Goal: Find contact information: Find contact information

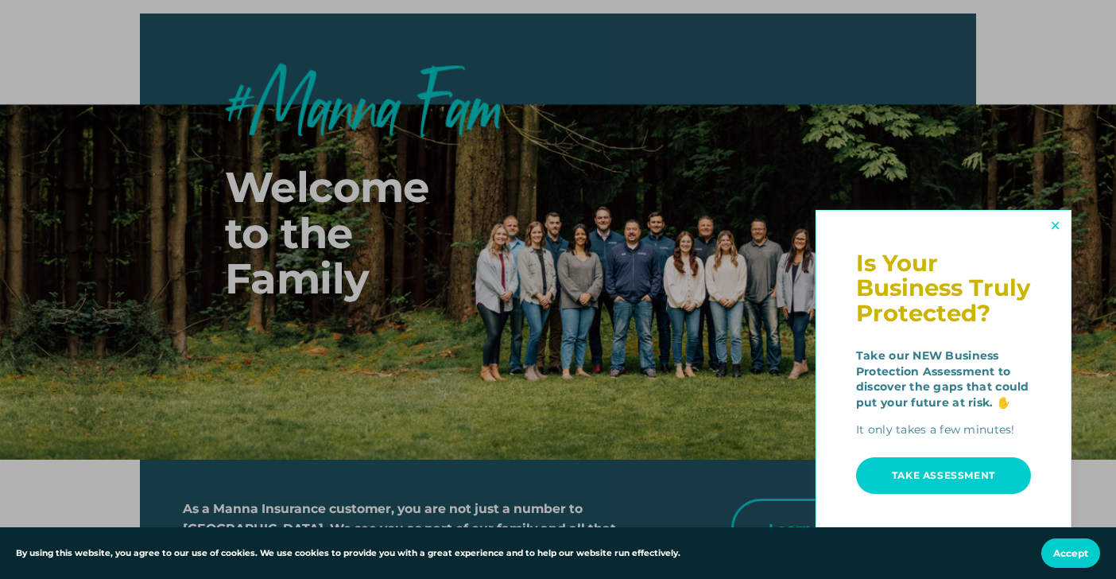
scroll to position [5455, 0]
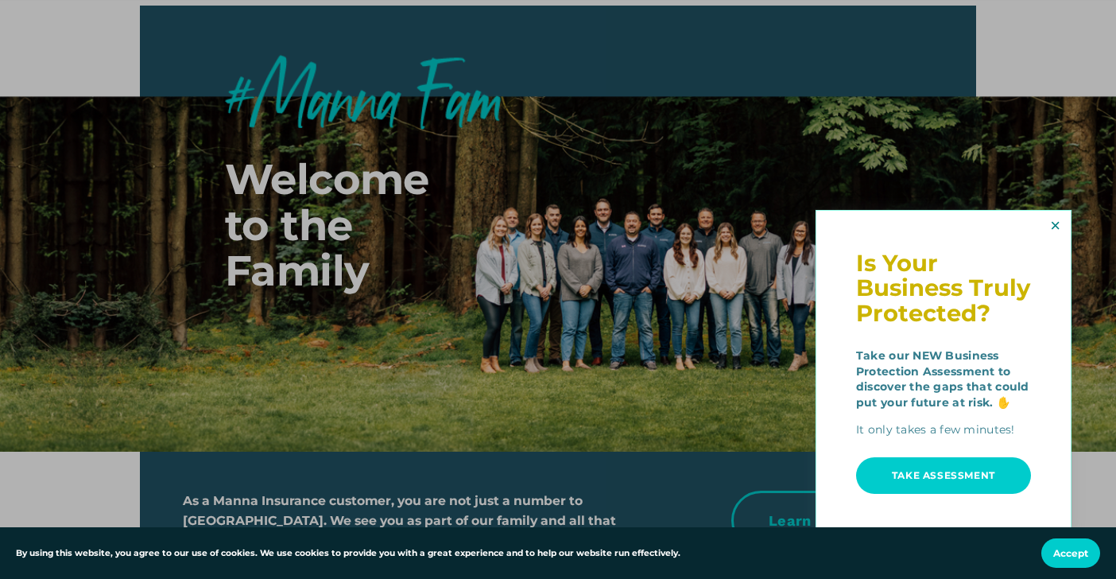
click at [1053, 231] on link "Close" at bounding box center [1054, 226] width 25 height 26
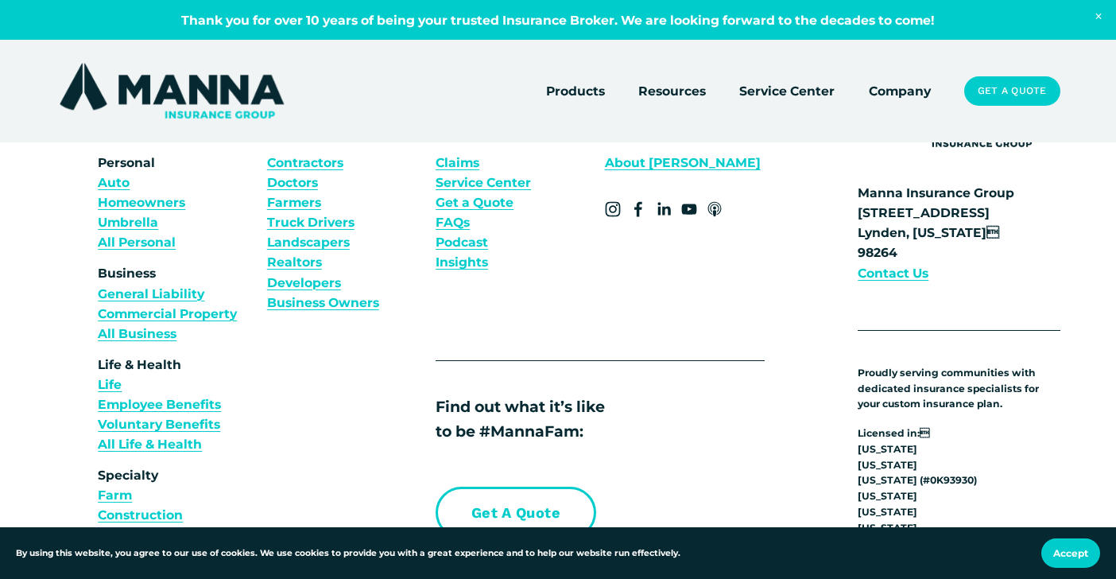
scroll to position [6077, 0]
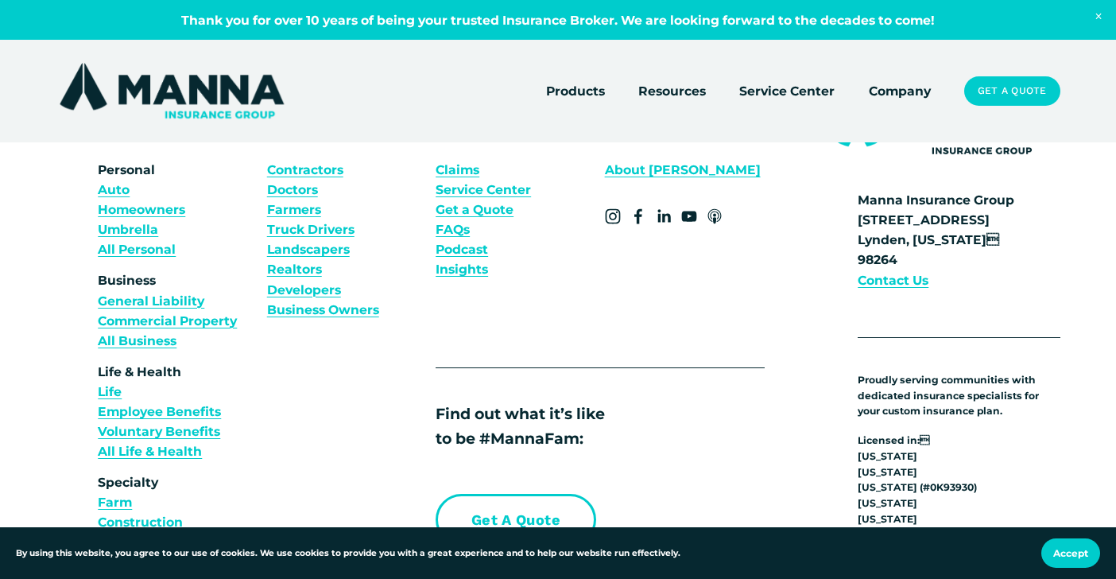
click at [195, 90] on img at bounding box center [171, 91] width 231 height 62
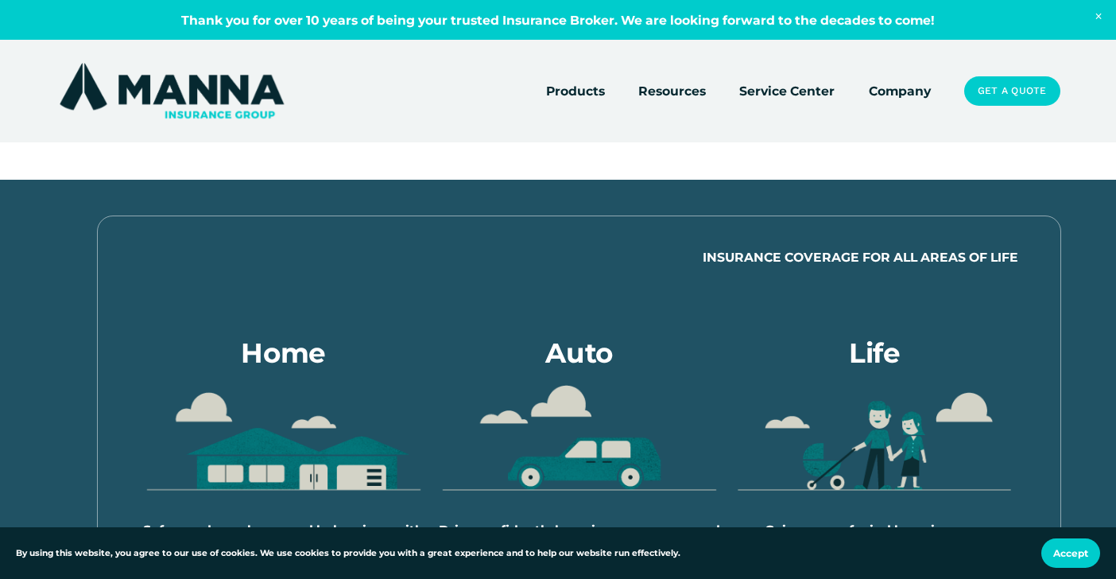
scroll to position [553, 0]
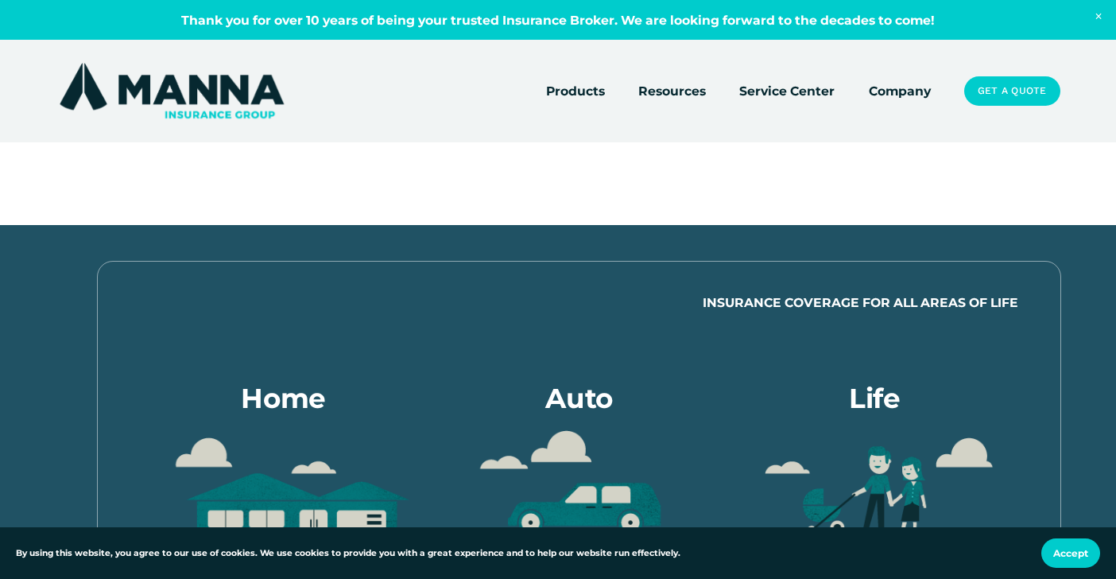
click at [890, 93] on link "Company" at bounding box center [900, 91] width 62 height 22
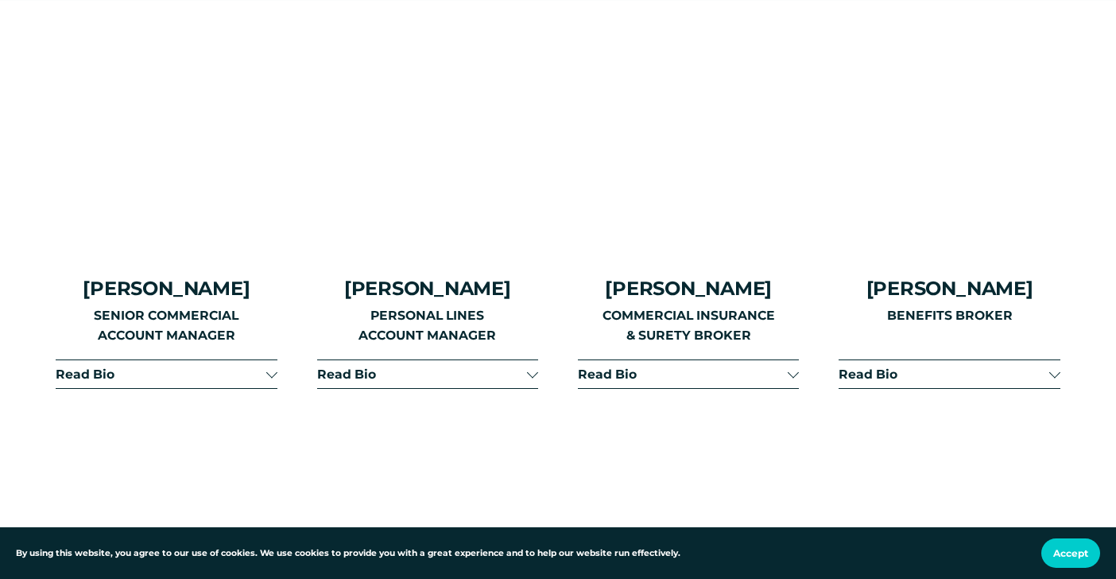
scroll to position [2288, 0]
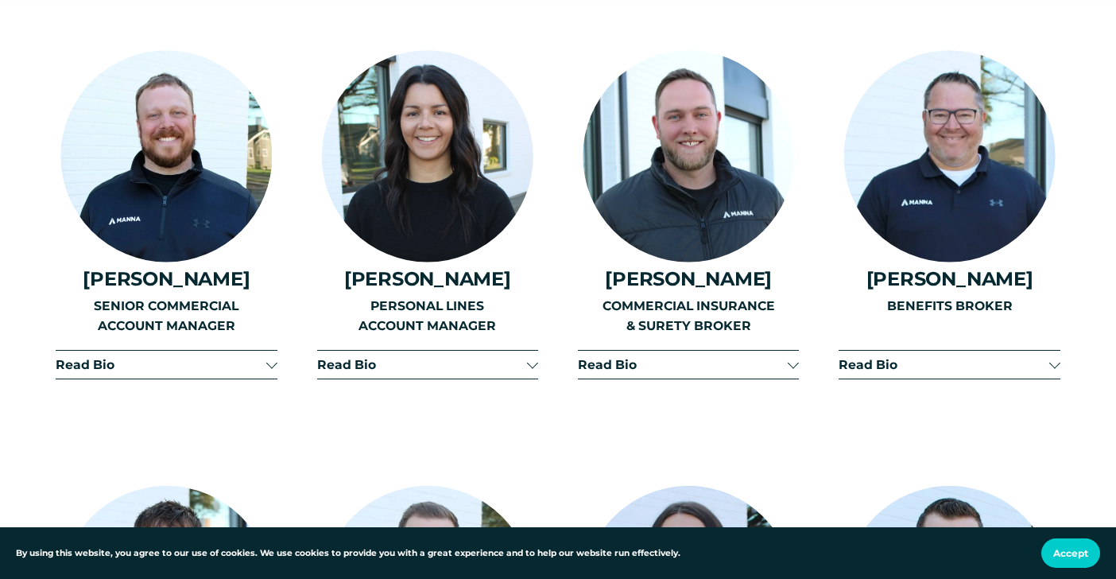
click at [631, 357] on span "Read Bio" at bounding box center [683, 364] width 210 height 15
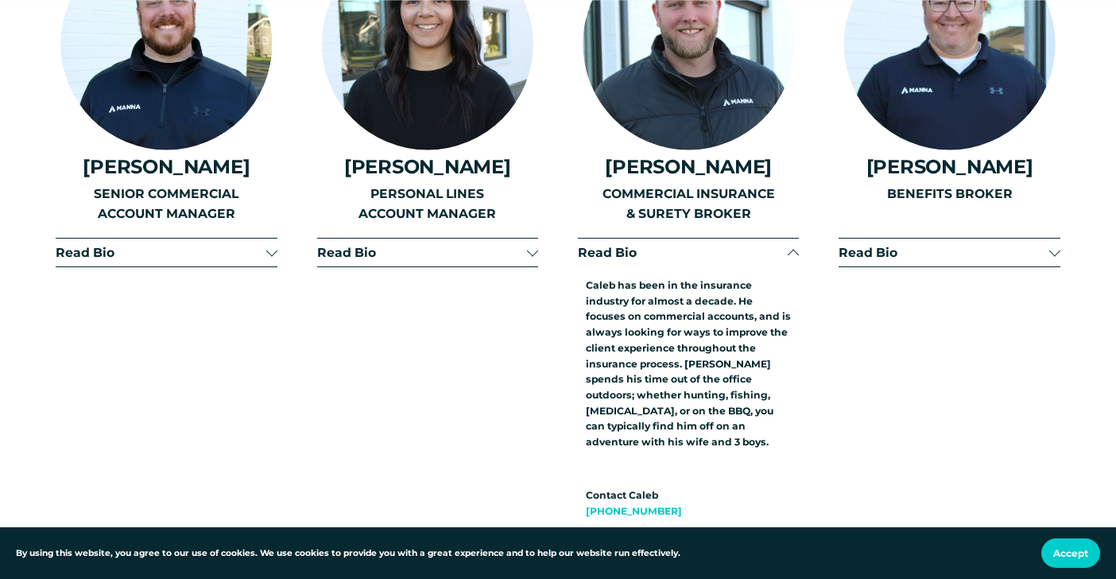
scroll to position [2474, 0]
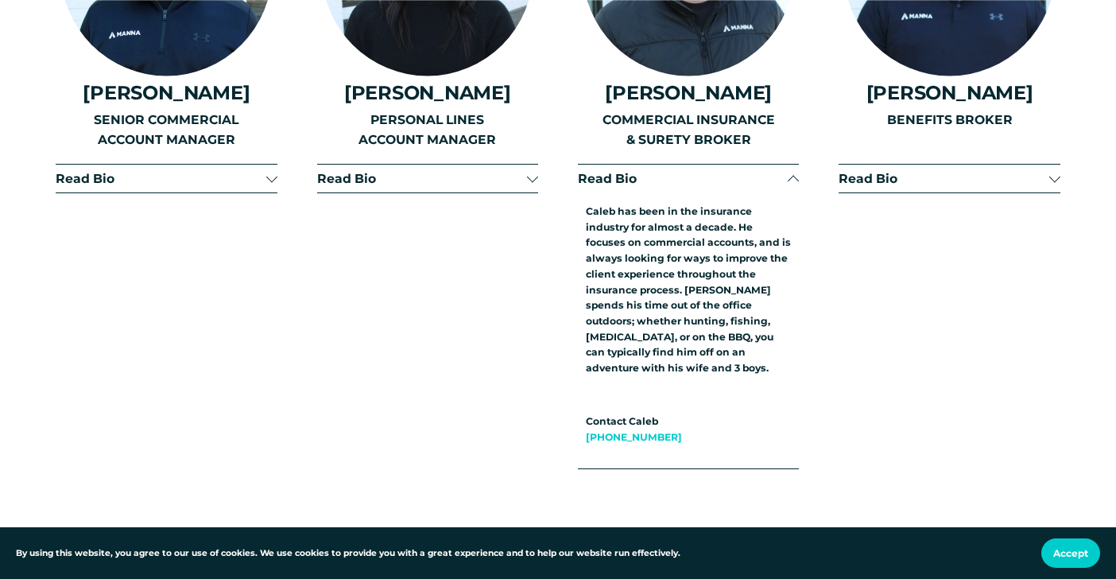
click at [409, 165] on button "Read Bio" at bounding box center [427, 179] width 221 height 28
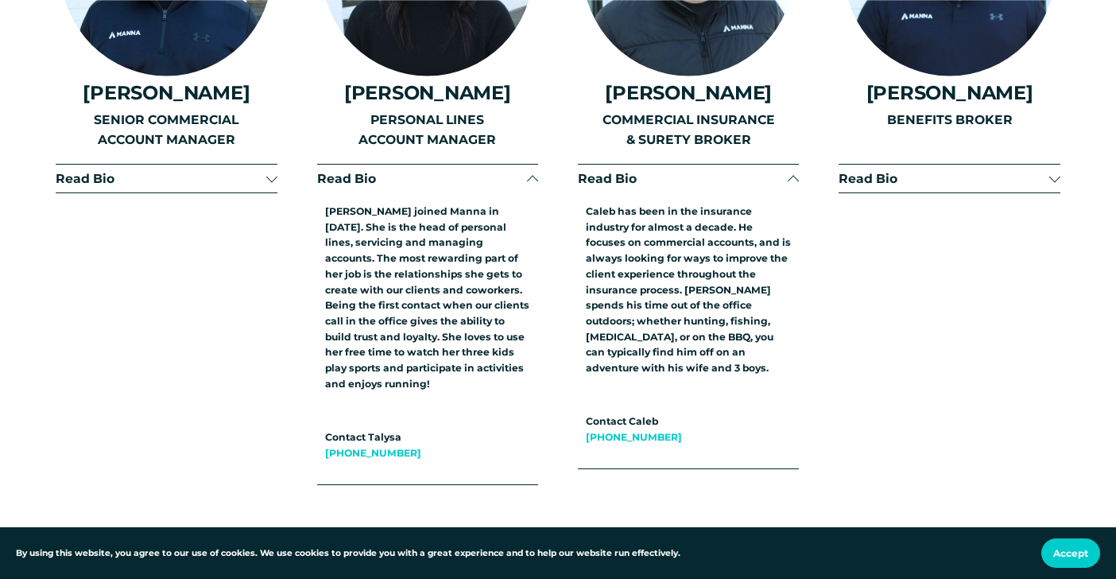
click at [222, 171] on span "Read Bio" at bounding box center [161, 178] width 210 height 15
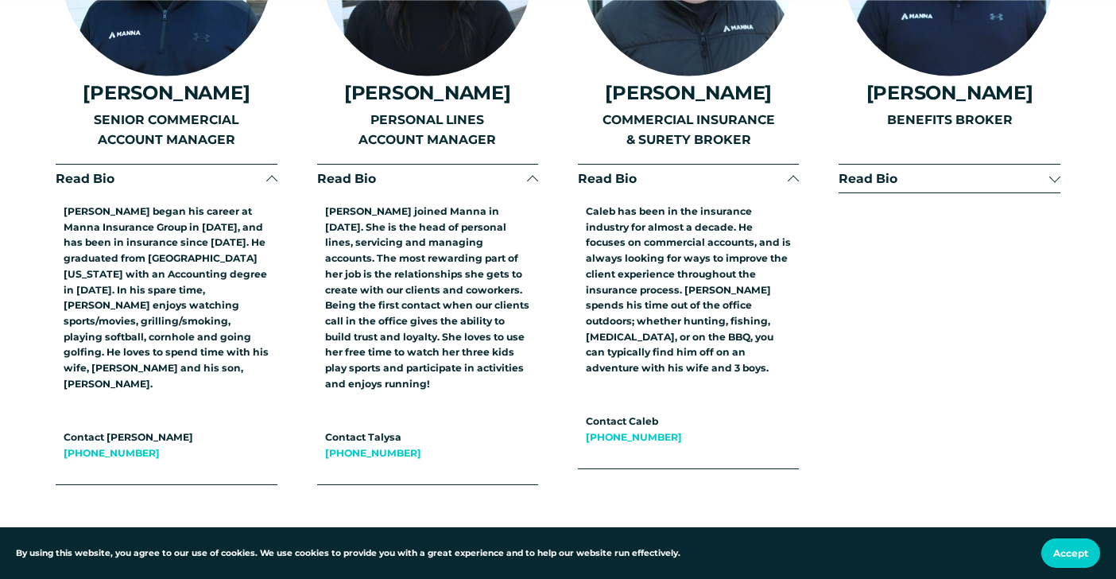
click at [968, 171] on span "Read Bio" at bounding box center [944, 178] width 210 height 15
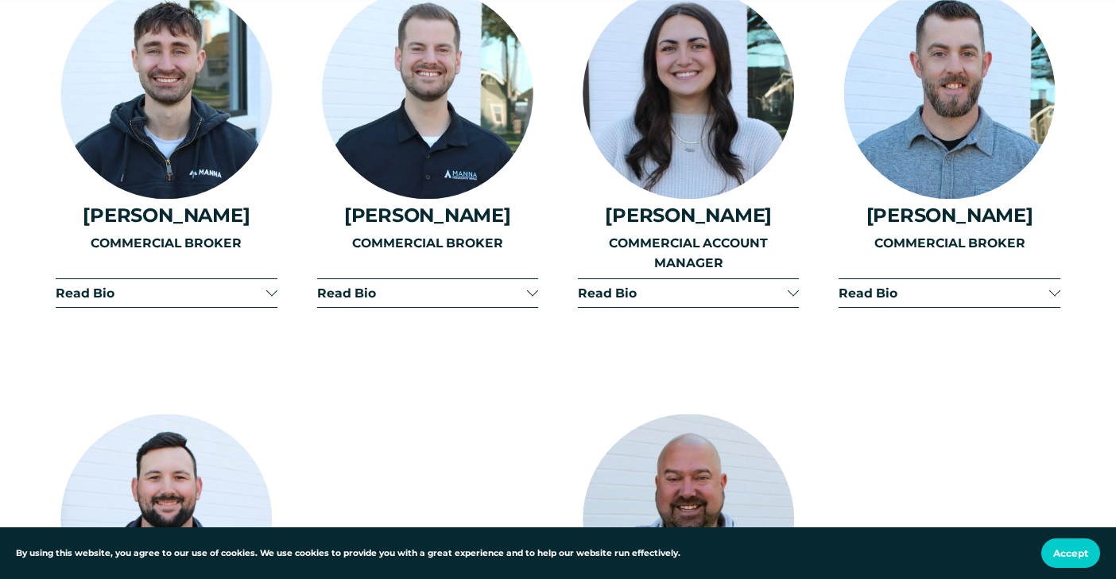
scroll to position [3244, 0]
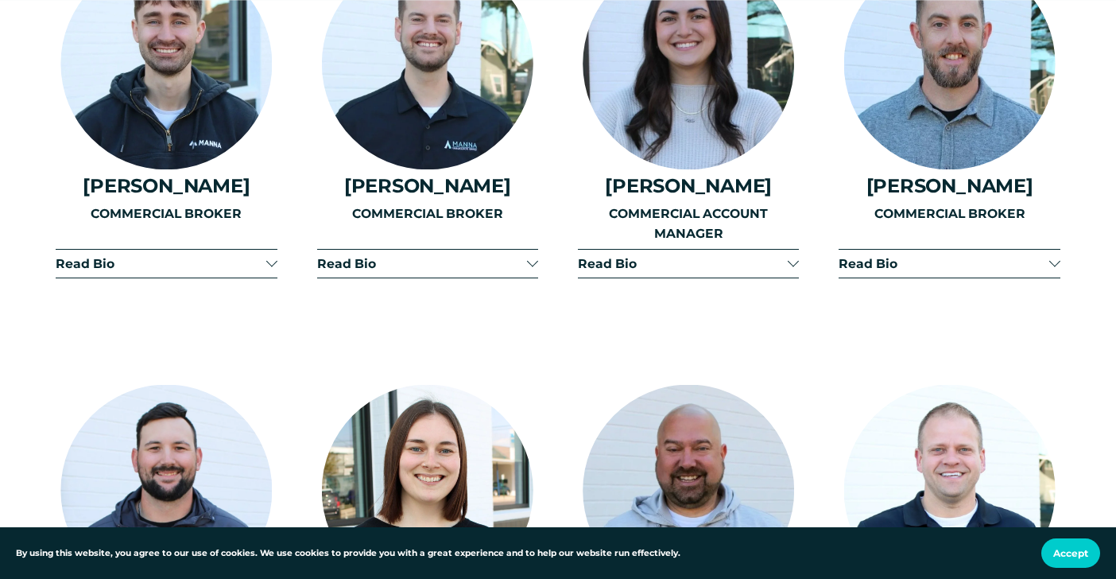
click at [685, 256] on span "Read Bio" at bounding box center [683, 263] width 210 height 15
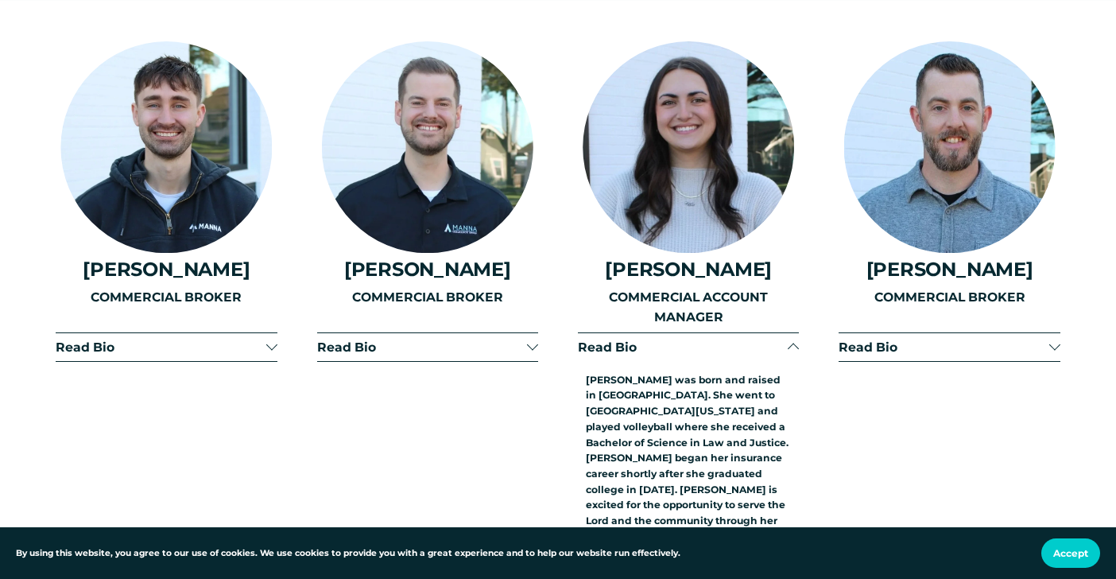
scroll to position [3159, 0]
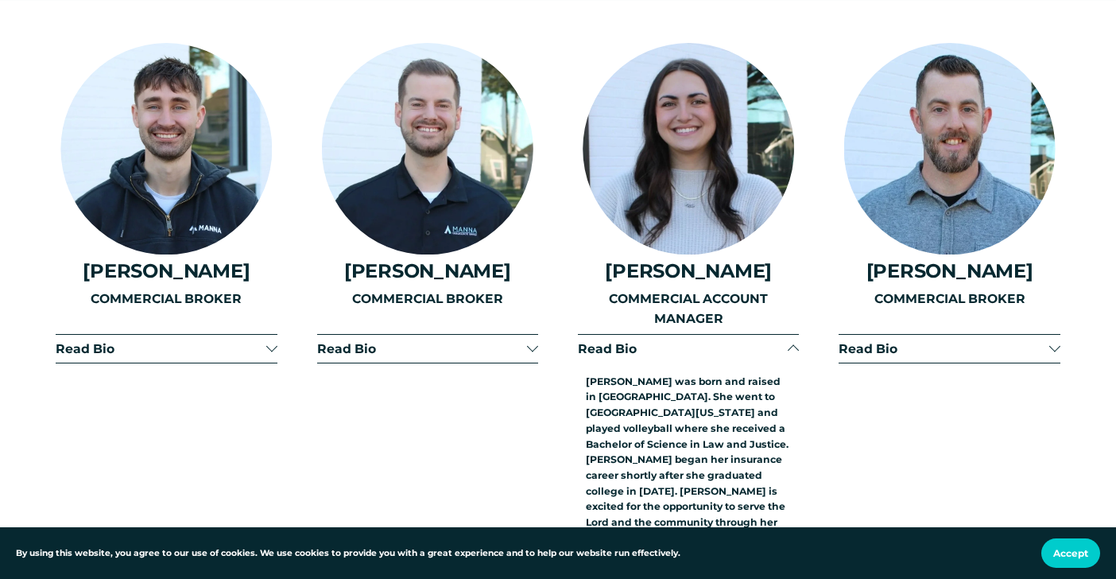
click at [347, 341] on span "Read Bio" at bounding box center [422, 348] width 210 height 15
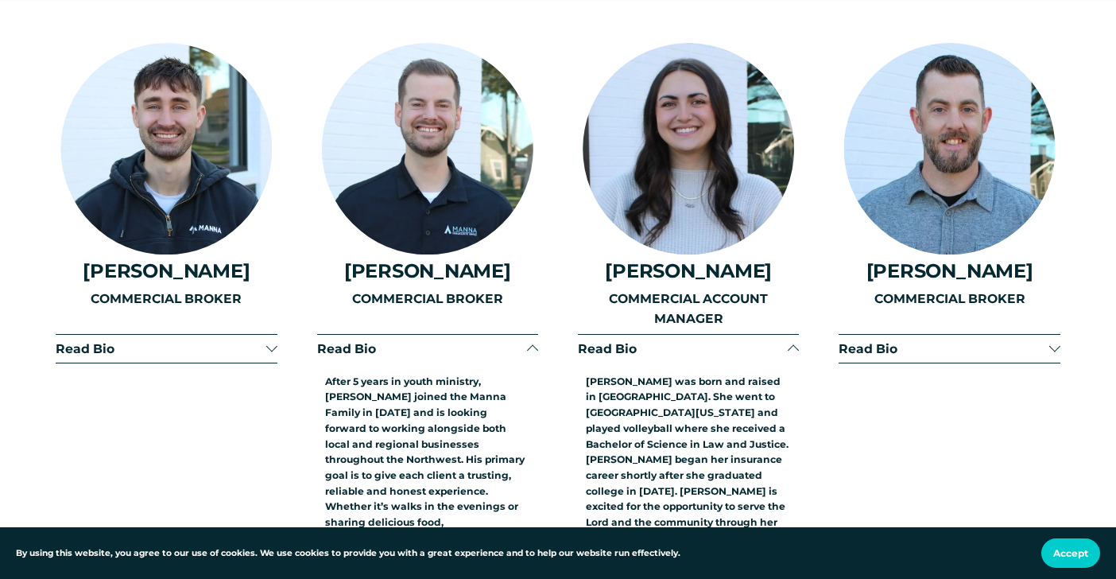
click at [118, 341] on span "Read Bio" at bounding box center [161, 348] width 210 height 15
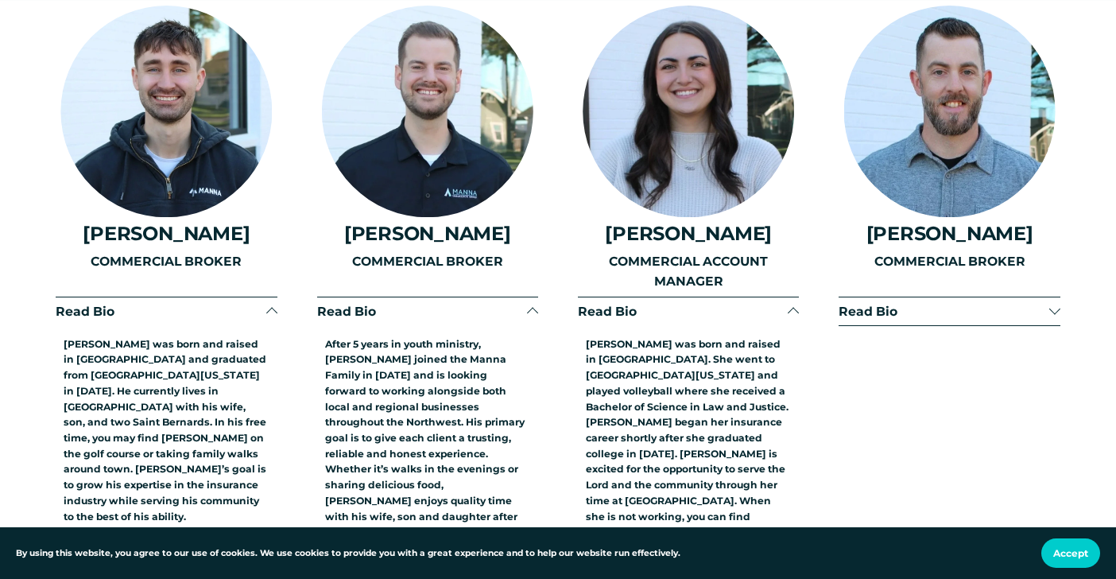
scroll to position [3204, 0]
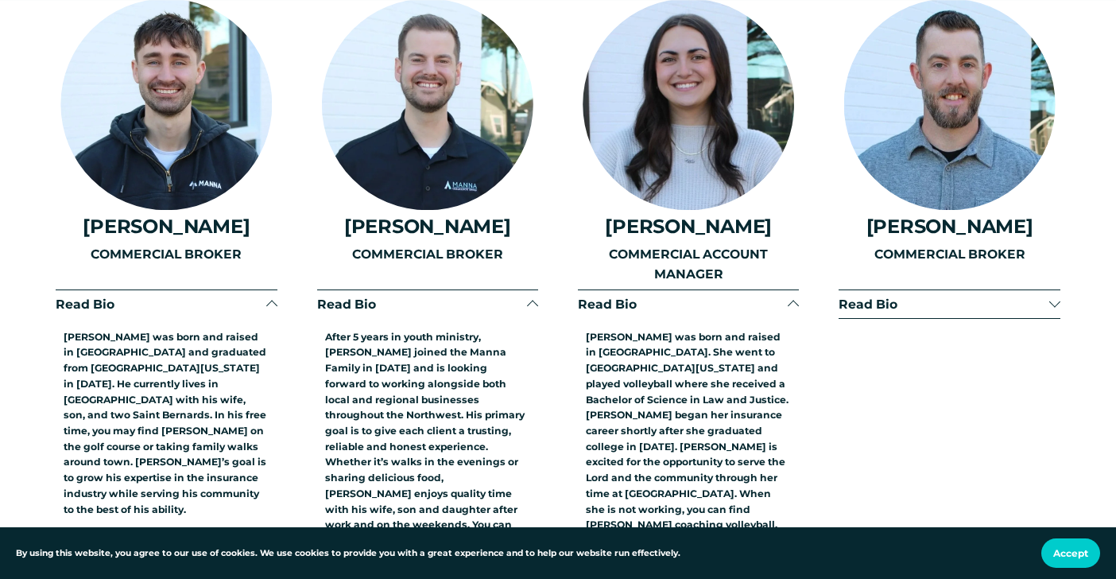
click at [900, 297] on span "Read Bio" at bounding box center [944, 304] width 210 height 15
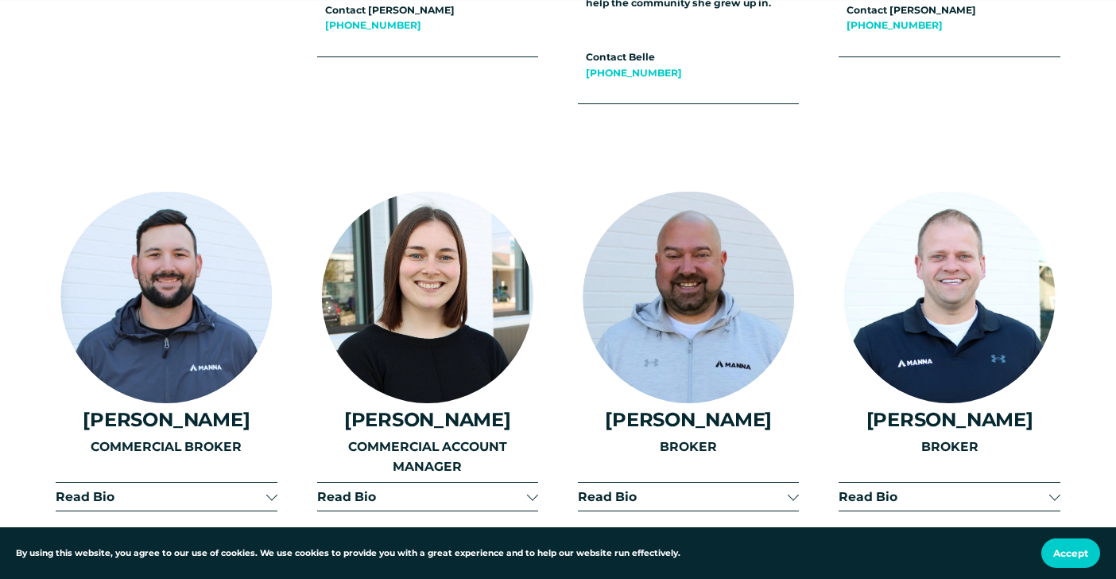
scroll to position [3833, 0]
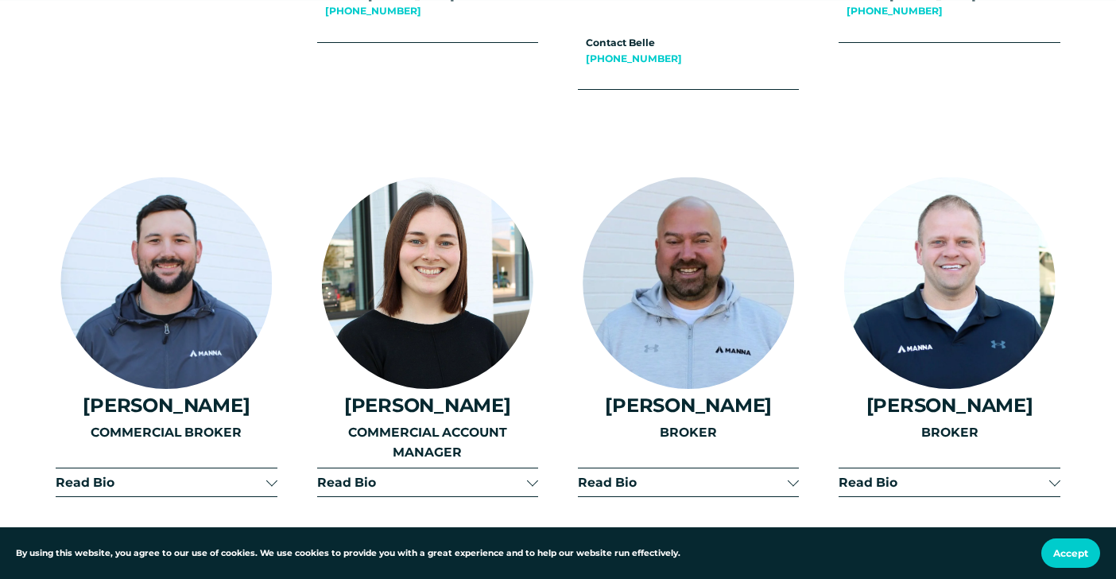
click at [205, 475] on span "Read Bio" at bounding box center [161, 482] width 210 height 15
click at [639, 475] on span "Read Bio" at bounding box center [683, 482] width 210 height 15
click at [456, 475] on span "Read Bio" at bounding box center [422, 482] width 210 height 15
click at [931, 468] on button "Read Bio" at bounding box center [949, 482] width 221 height 28
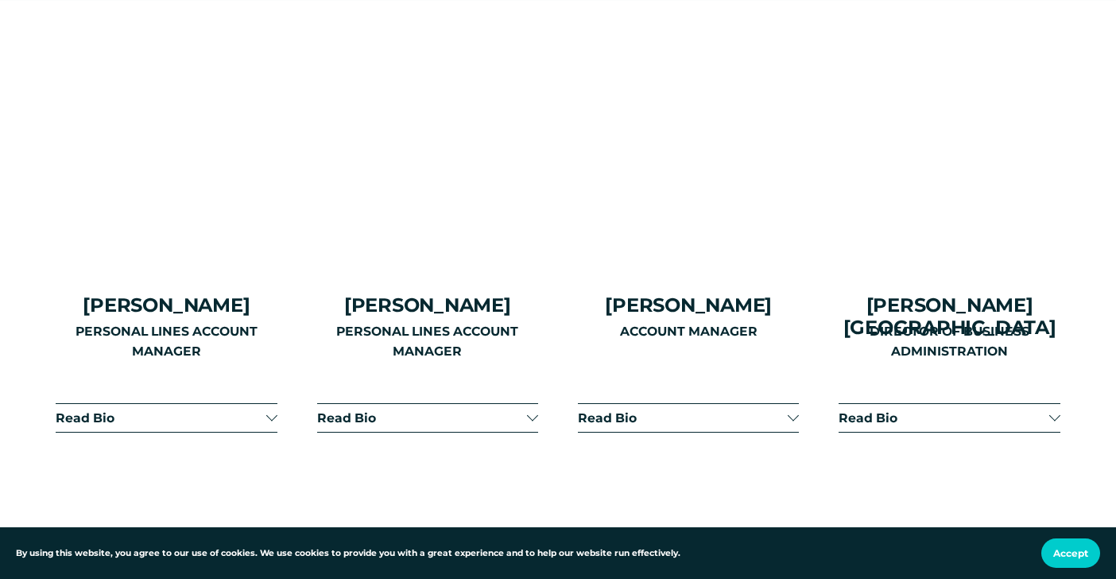
scroll to position [4770, 0]
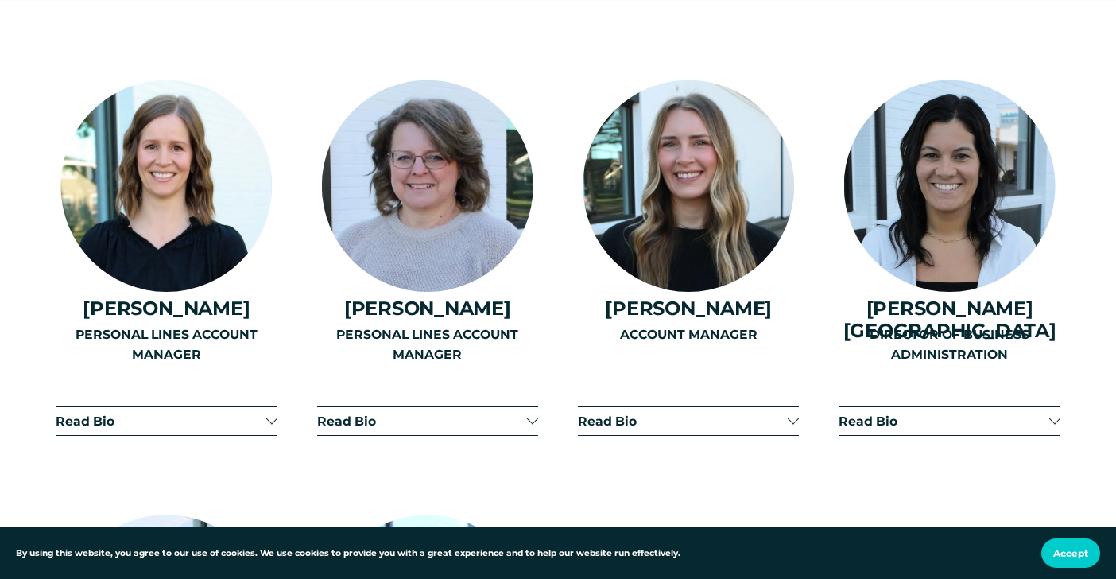
click at [372, 324] on div "PERSONAL LINES ACCOUNT MANAGER" at bounding box center [427, 375] width 221 height 103
click at [355, 324] on div "PERSONAL LINES ACCOUNT MANAGER" at bounding box center [427, 375] width 221 height 103
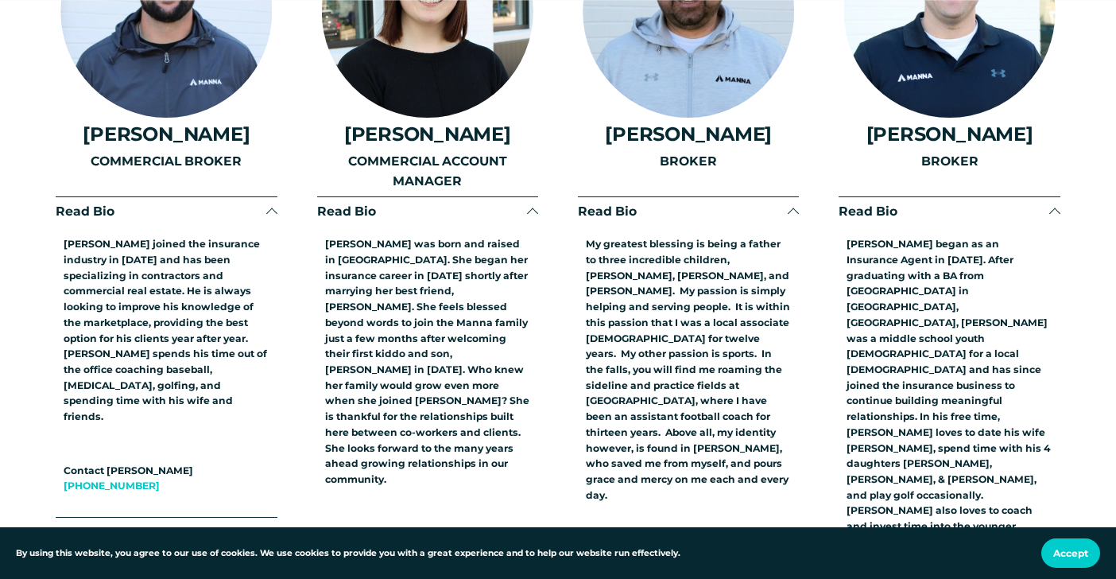
scroll to position [4105, 0]
click at [118, 464] on strong "Contact Noah" at bounding box center [129, 470] width 130 height 12
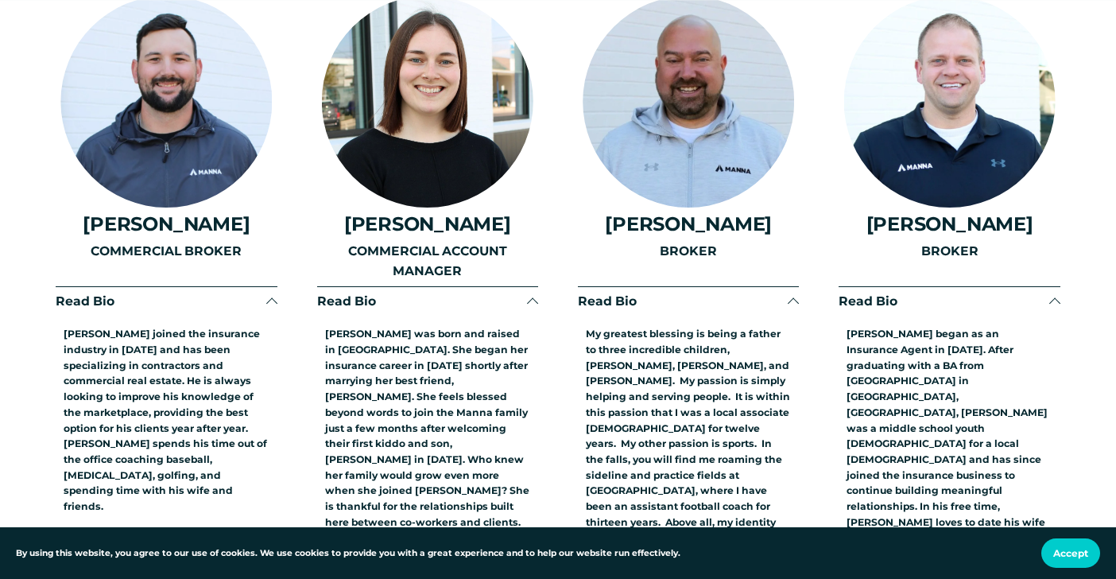
scroll to position [4089, 0]
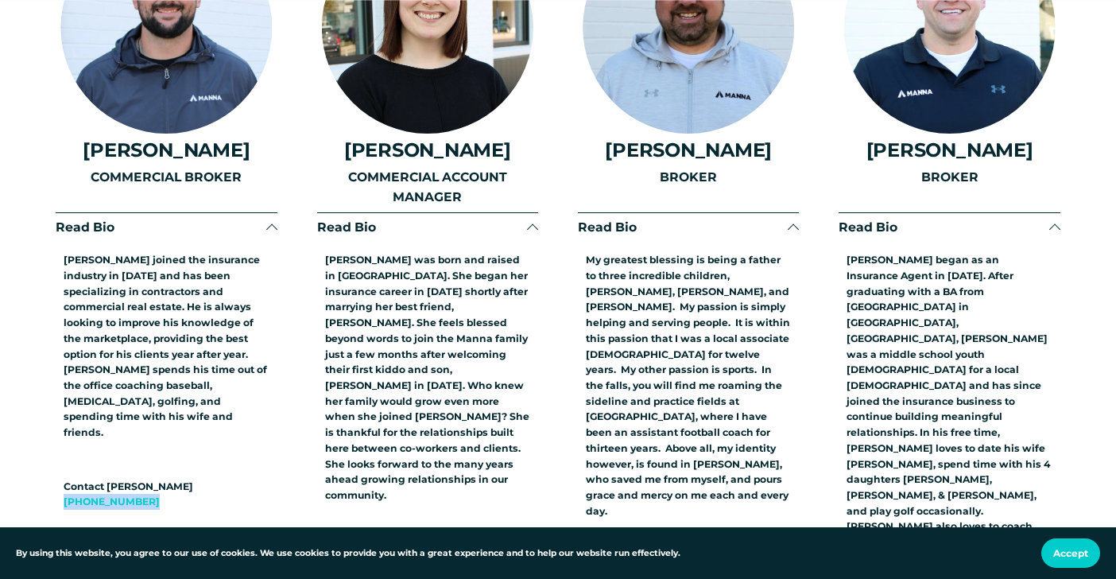
drag, startPoint x: 143, startPoint y: 384, endPoint x: 62, endPoint y: 385, distance: 81.1
click at [62, 385] on div "Noah joined the insurance industry in 2020 and has been specializing in contrac…" at bounding box center [166, 387] width 221 height 270
copy link "(360) 370-1768"
click at [95, 219] on span "Read Bio" at bounding box center [161, 226] width 210 height 15
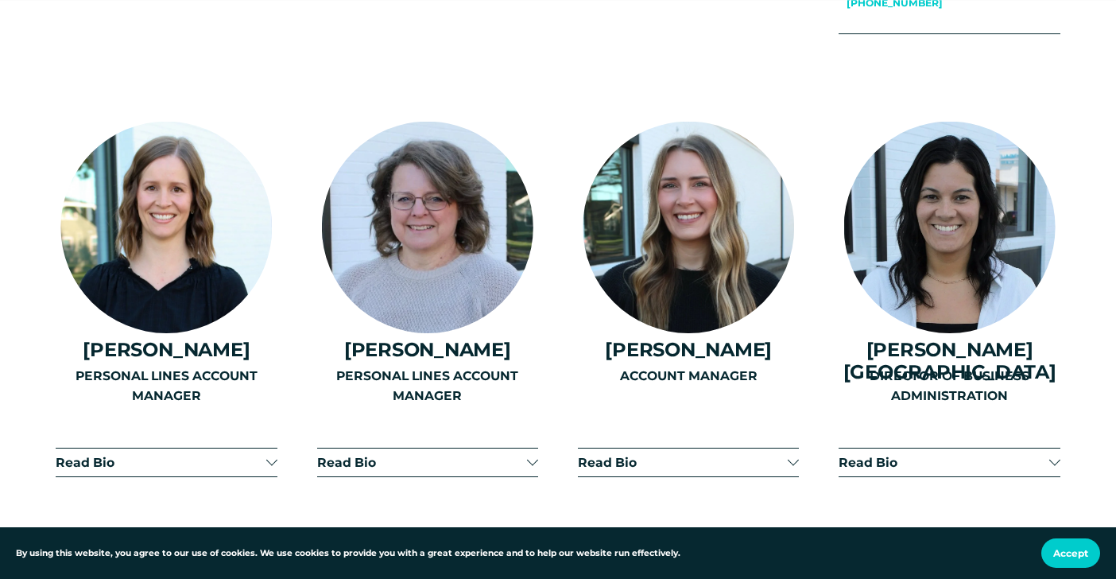
scroll to position [4730, 0]
